Goal: Information Seeking & Learning: Learn about a topic

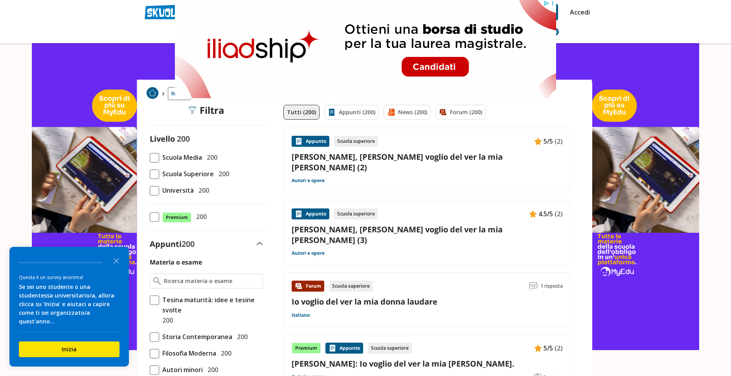
click at [423, 224] on link "Guinizelli, Guido - Io voglio del ver la mia donna laudare (3)" at bounding box center [426, 234] width 271 height 21
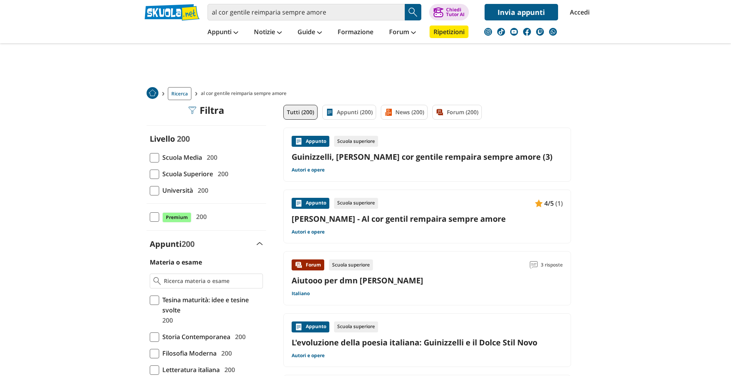
click at [475, 158] on link "Guinizzelli, Guido - Al cor gentile rempaira sempre amore (3)" at bounding box center [426, 157] width 271 height 11
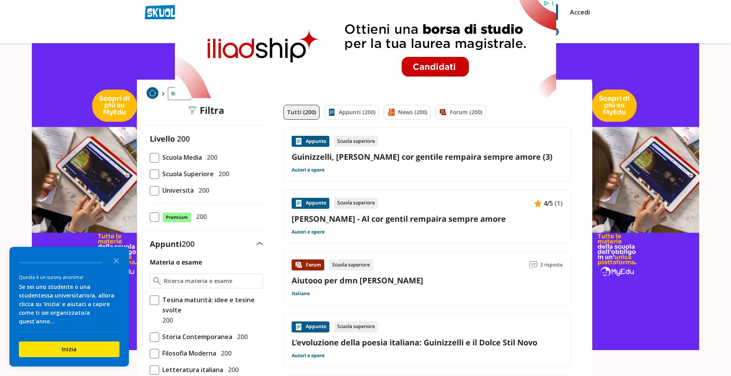
click at [352, 221] on link "Guido Guinizzelli - Al cor gentil rempaira sempre amore" at bounding box center [426, 219] width 271 height 11
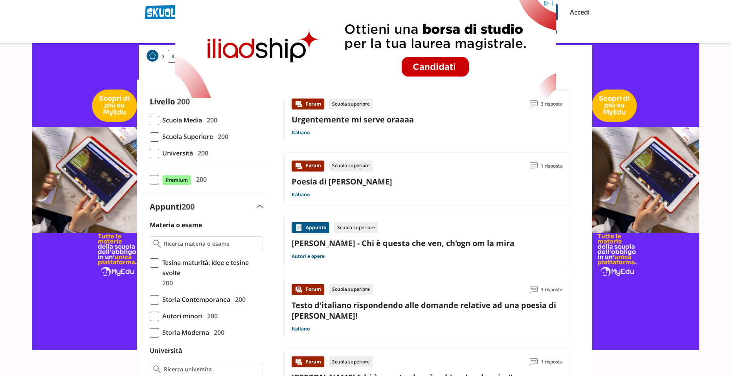
scroll to position [39, 0]
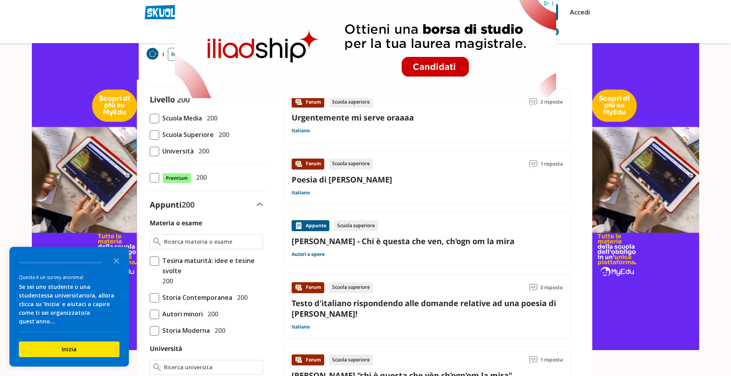
click at [501, 238] on link "Guido Cavalcanti - Chi è questa che ven, ch'ogn om la mira" at bounding box center [426, 241] width 271 height 11
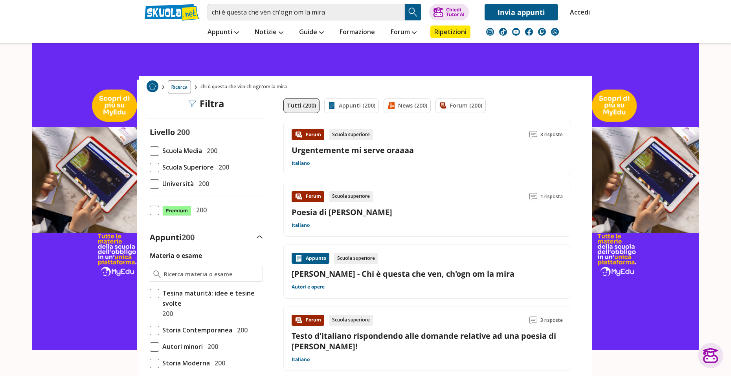
scroll to position [0, 0]
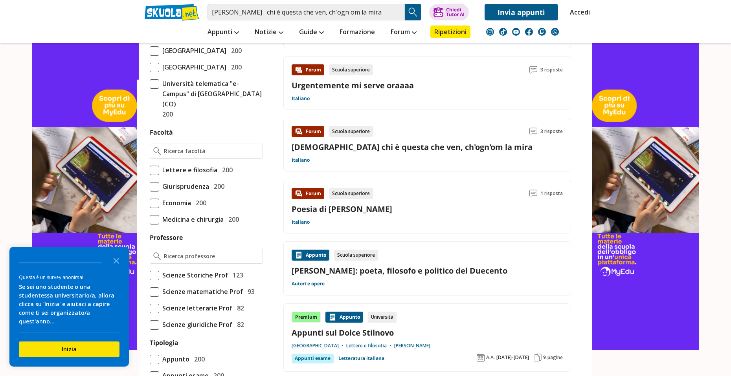
scroll to position [393, 0]
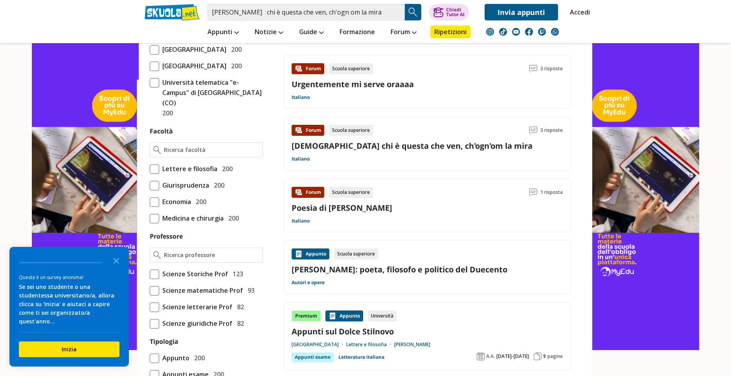
click at [393, 201] on div "Forum Scuola superiore 1 risposta Poesia di guido cavalcanti Italiano" at bounding box center [426, 206] width 271 height 38
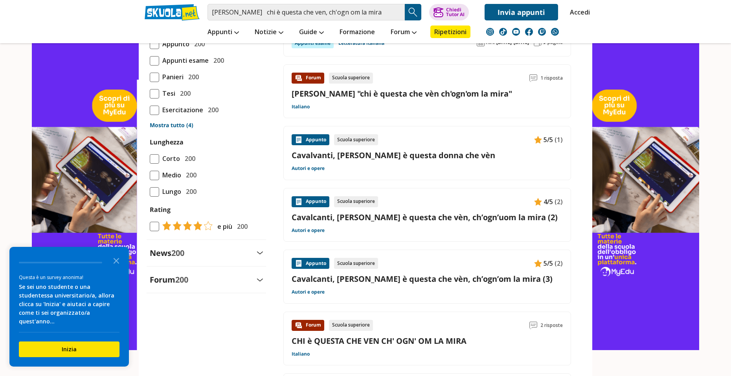
scroll to position [746, 0]
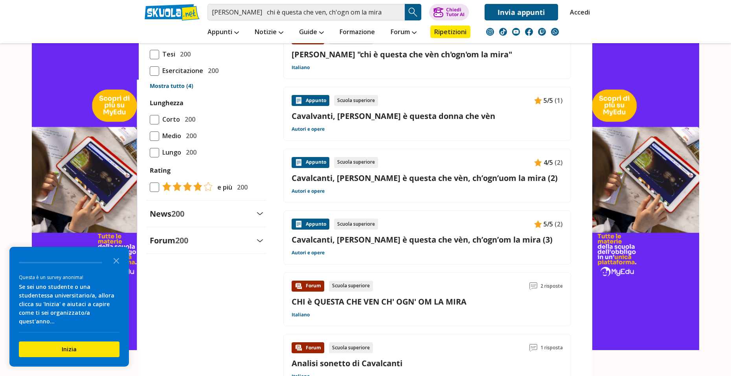
click at [492, 177] on link "Cavalcanti, [PERSON_NAME] è questa che vèn, ch’ogn’uom la mira (2)" at bounding box center [426, 178] width 271 height 11
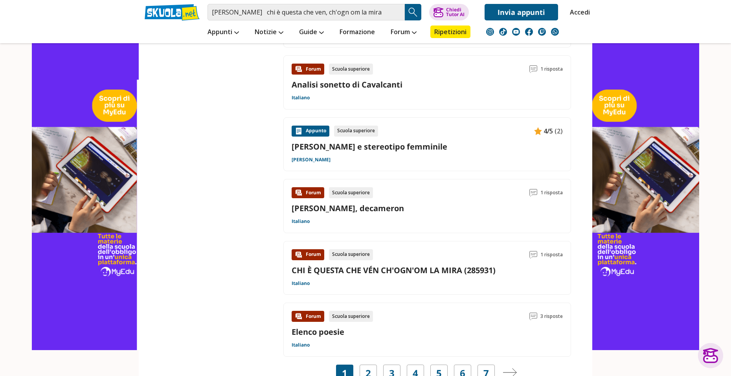
scroll to position [1061, 0]
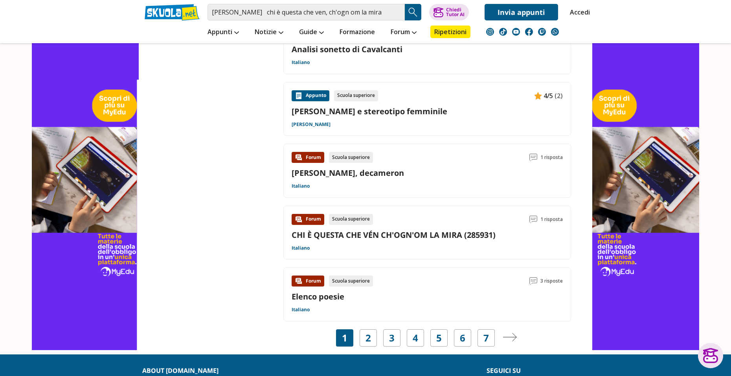
click at [378, 332] on div "1 2 3 4 5 6 7" at bounding box center [415, 338] width 159 height 17
click at [374, 338] on div "2" at bounding box center [367, 338] width 17 height 17
click at [365, 338] on div "2" at bounding box center [367, 338] width 17 height 17
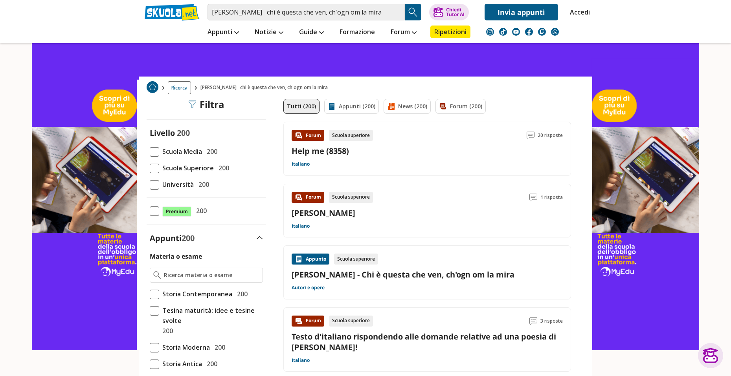
scroll to position [0, 0]
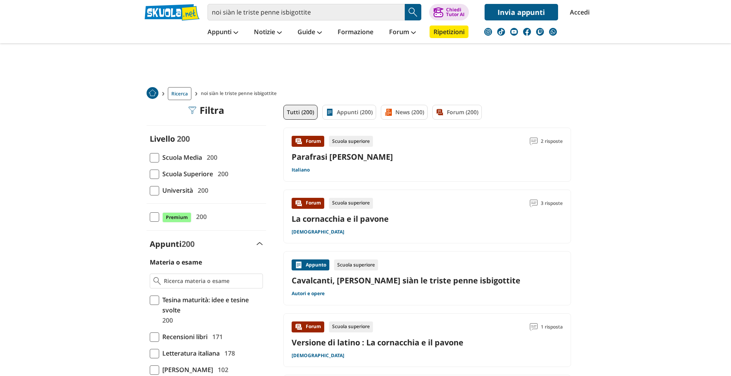
click at [493, 272] on div "Appunto Scuola superiore Cavalcanti, [PERSON_NAME] siàn le triste penne isbigot…" at bounding box center [426, 279] width 271 height 38
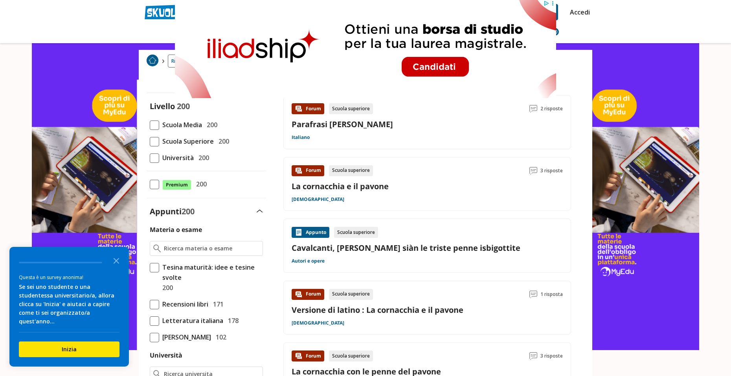
scroll to position [39, 0]
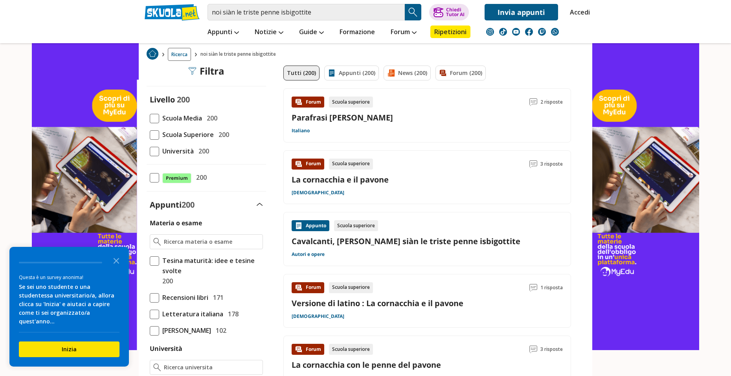
click at [456, 246] on link "Cavalcanti, [PERSON_NAME] siàn le triste penne isbigottite" at bounding box center [426, 241] width 271 height 11
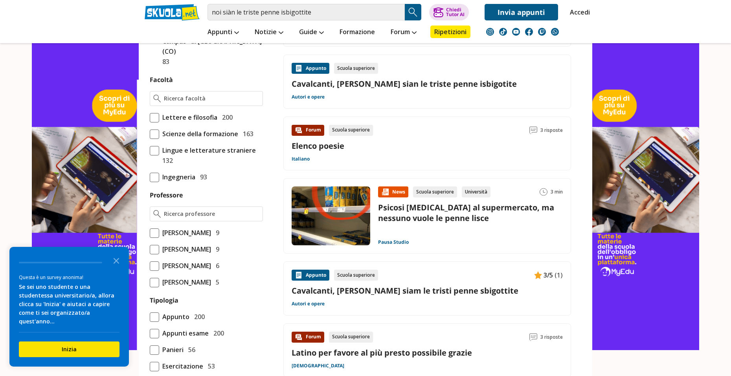
scroll to position [589, 0]
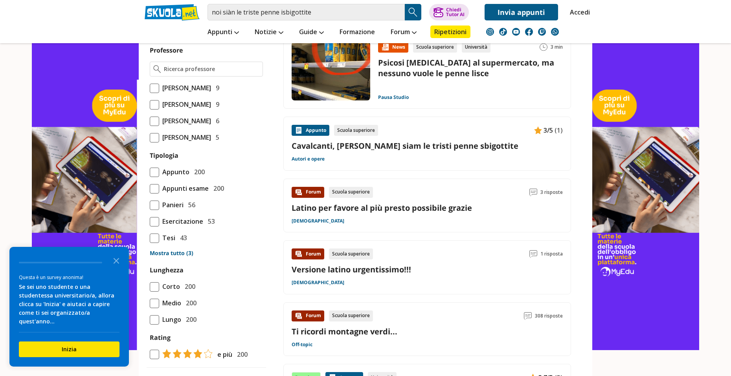
click at [394, 156] on div "Appunto Scuola superiore 3/5 (1) Cavalcanti, [PERSON_NAME] siam le tristi penne…" at bounding box center [426, 144] width 271 height 38
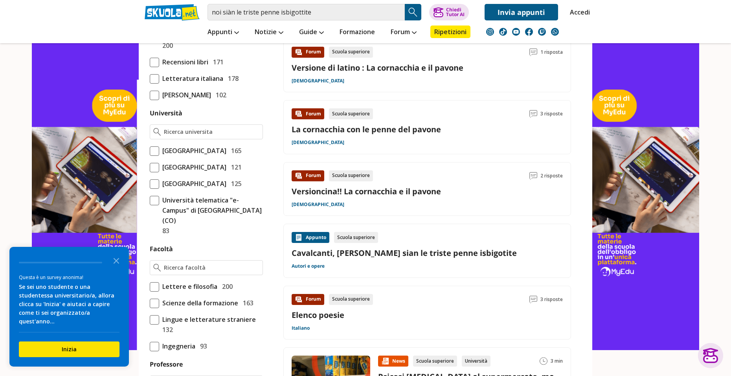
scroll to position [0, 0]
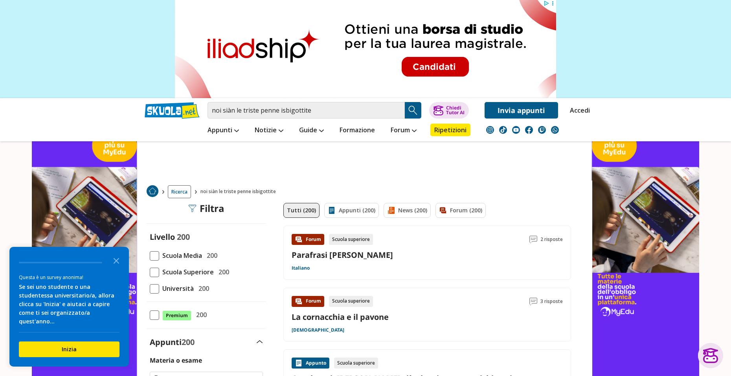
click at [386, 250] on link "Parafrasi [PERSON_NAME]" at bounding box center [341, 255] width 101 height 11
